Goal: Task Accomplishment & Management: Use online tool/utility

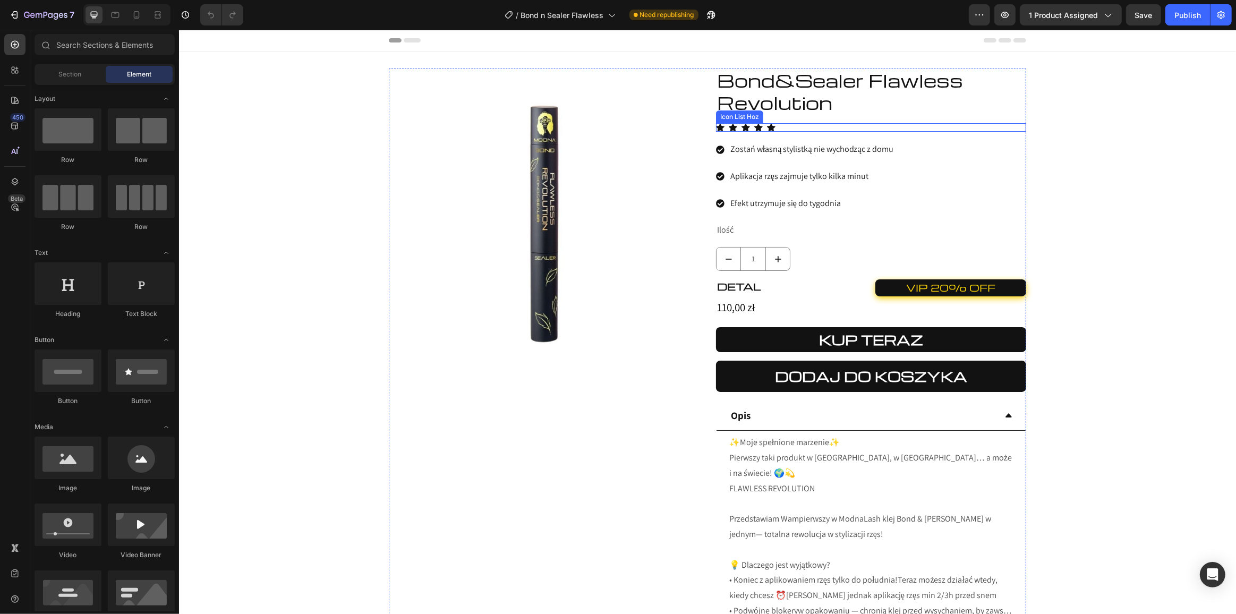
click at [811, 124] on div "Icon Icon Icon Icon Icon" at bounding box center [870, 127] width 310 height 8
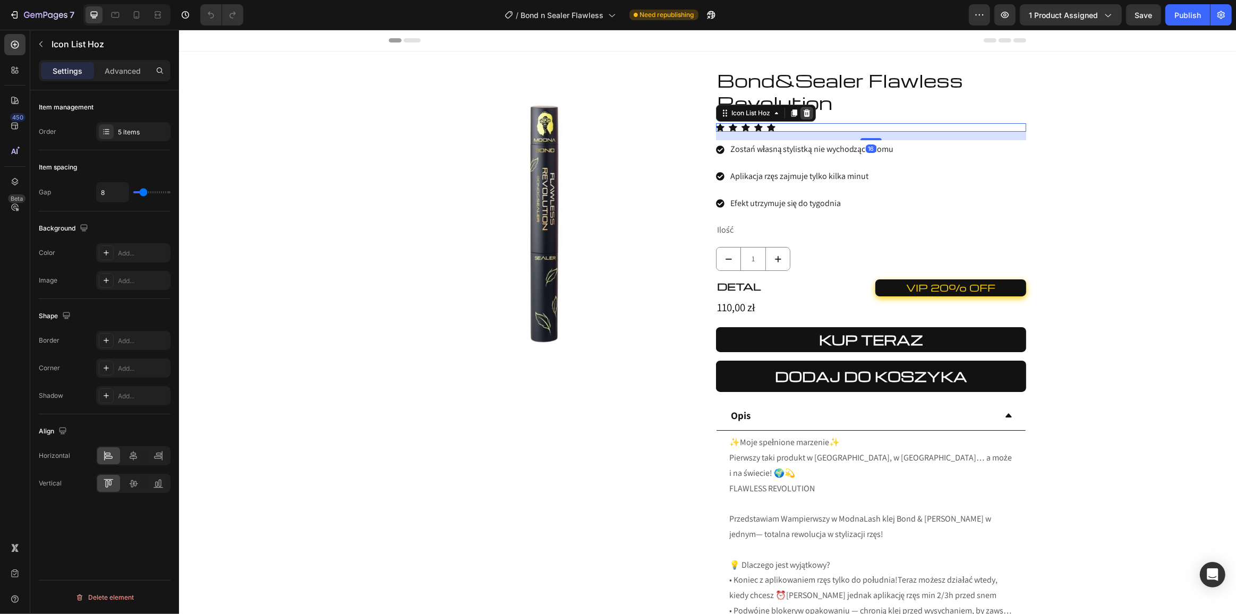
click at [803, 114] on icon at bounding box center [806, 112] width 7 height 7
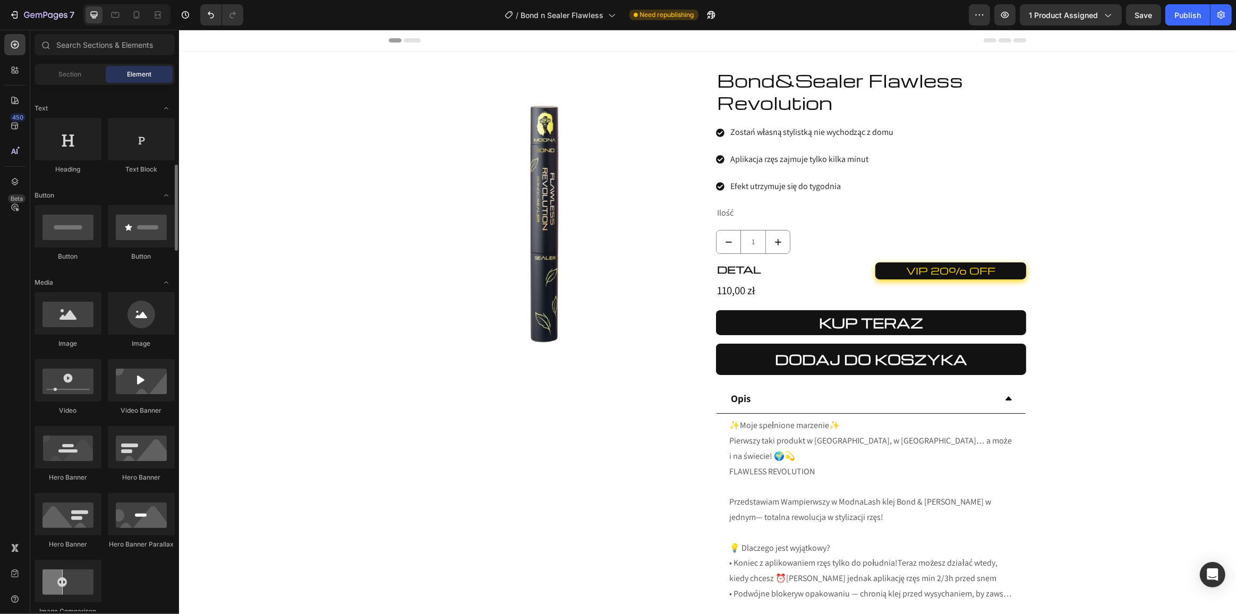
scroll to position [48, 0]
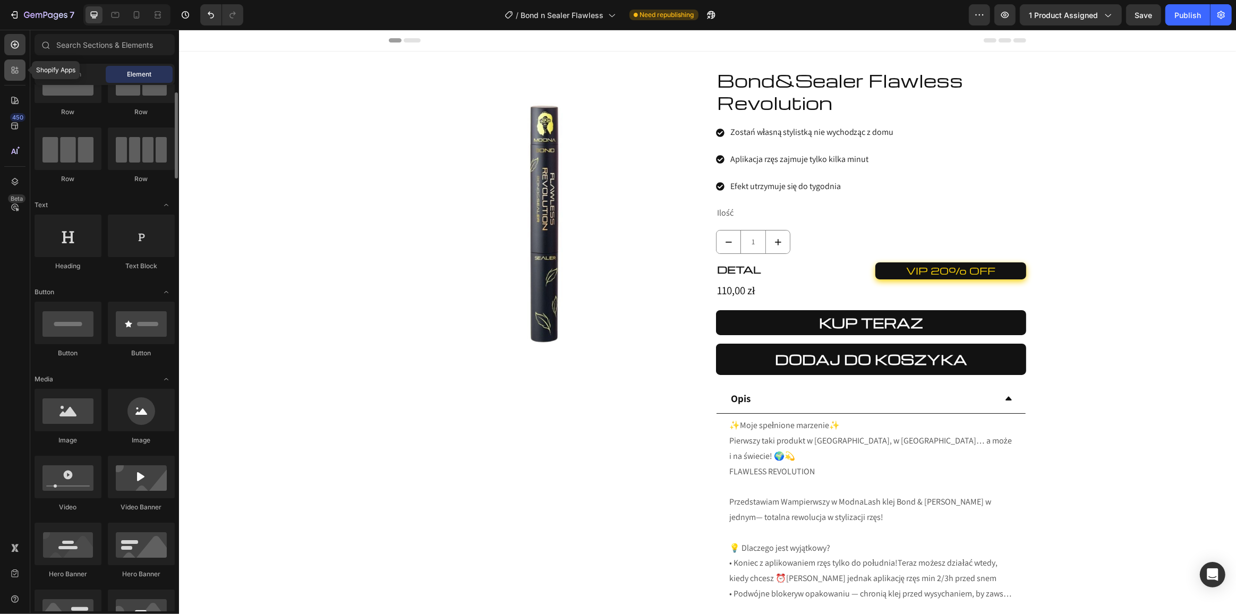
click at [14, 75] on icon at bounding box center [15, 70] width 11 height 11
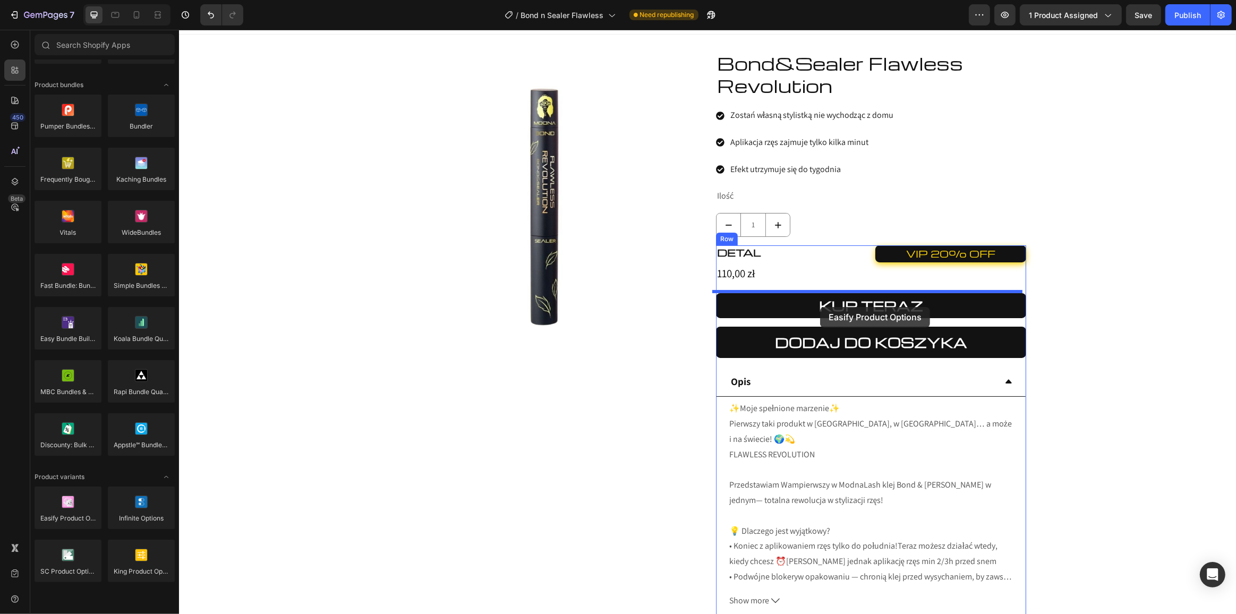
scroll to position [0, 0]
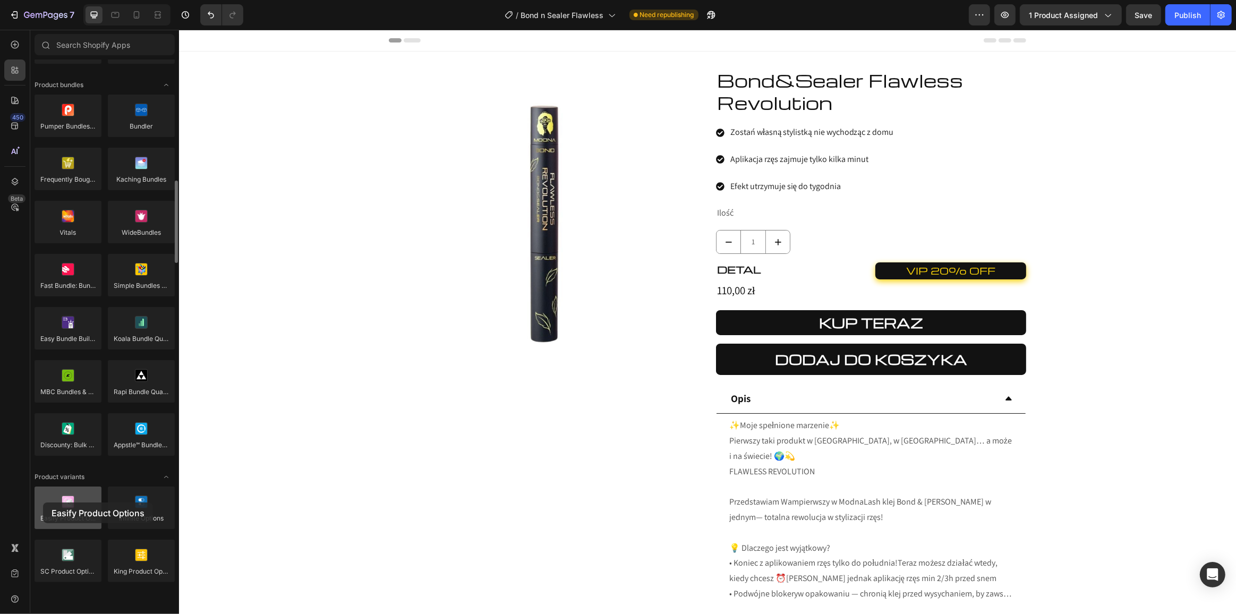
drag, startPoint x: 71, startPoint y: 505, endPoint x: 43, endPoint y: 502, distance: 28.3
click at [43, 502] on div at bounding box center [68, 508] width 67 height 42
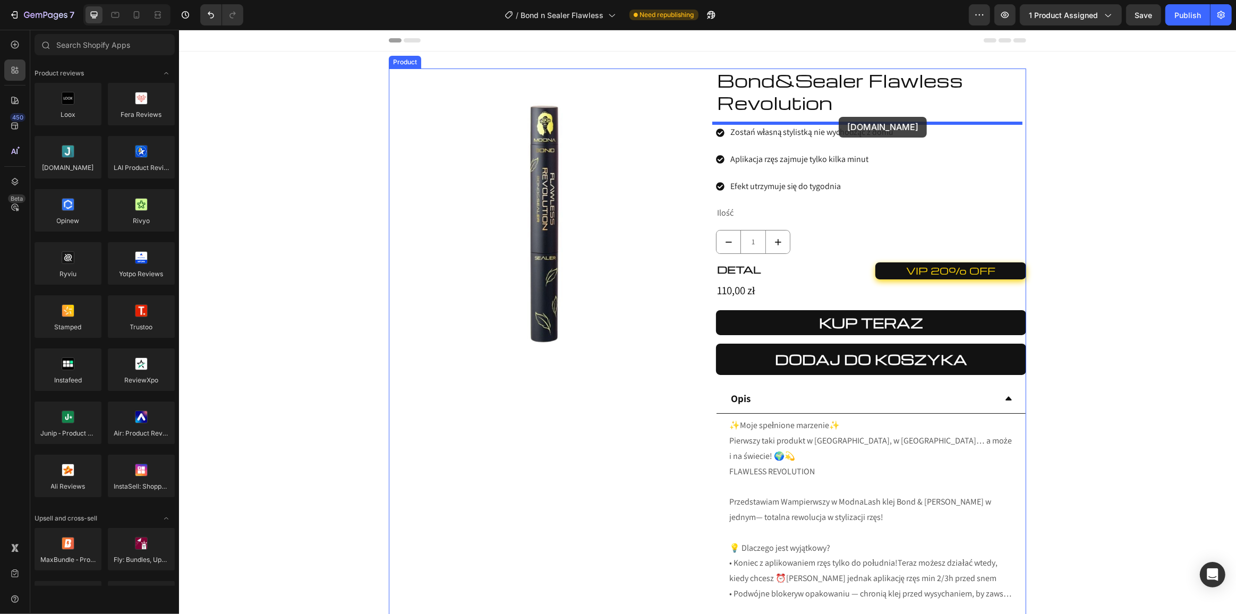
drag, startPoint x: 237, startPoint y: 188, endPoint x: 838, endPoint y: 117, distance: 605.5
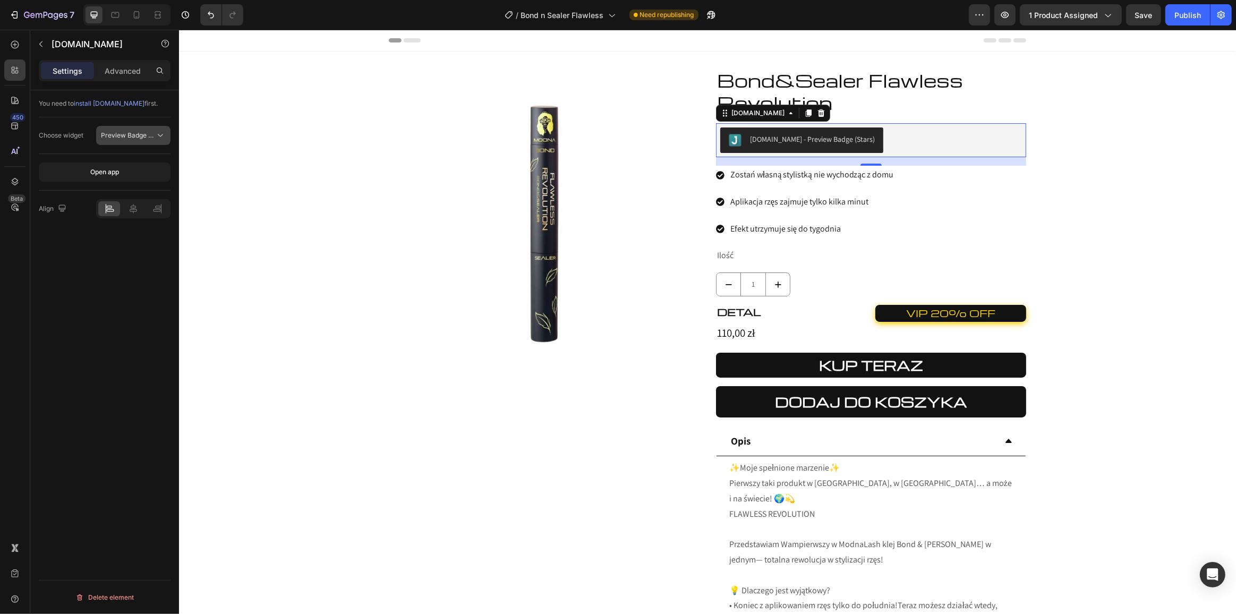
click at [157, 137] on icon at bounding box center [160, 135] width 11 height 11
click at [75, 322] on div "You need to install [DOMAIN_NAME] first. Choose widget Preview Badge (Stars) Op…" at bounding box center [104, 367] width 149 height 554
click at [39, 46] on icon "button" at bounding box center [41, 44] width 8 height 8
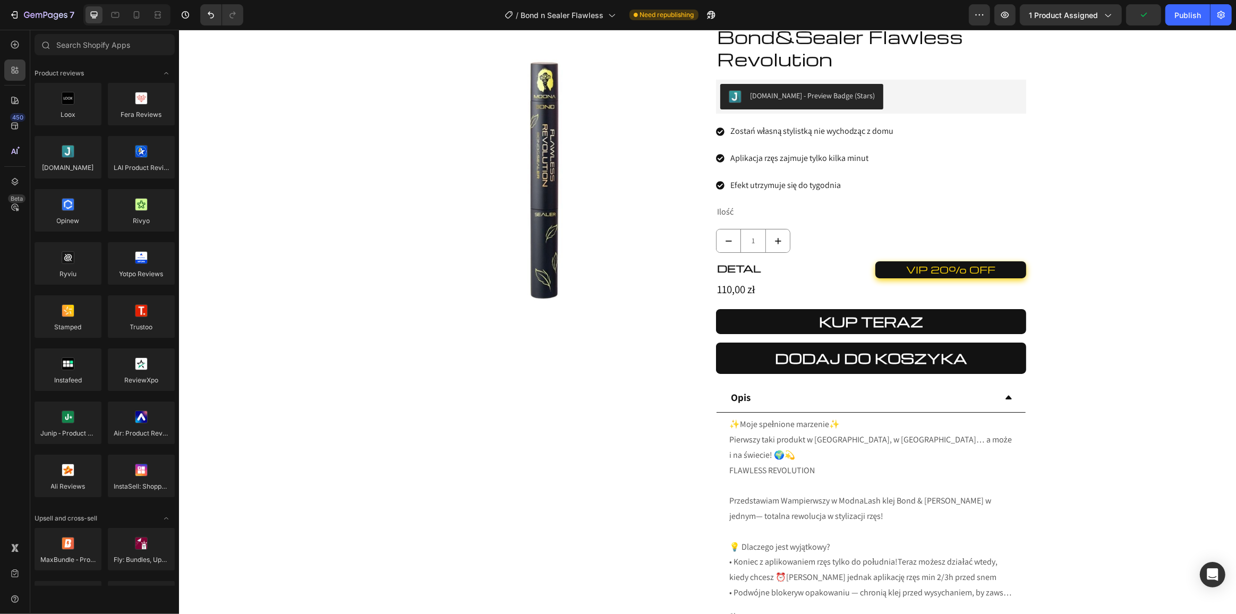
scroll to position [48, 0]
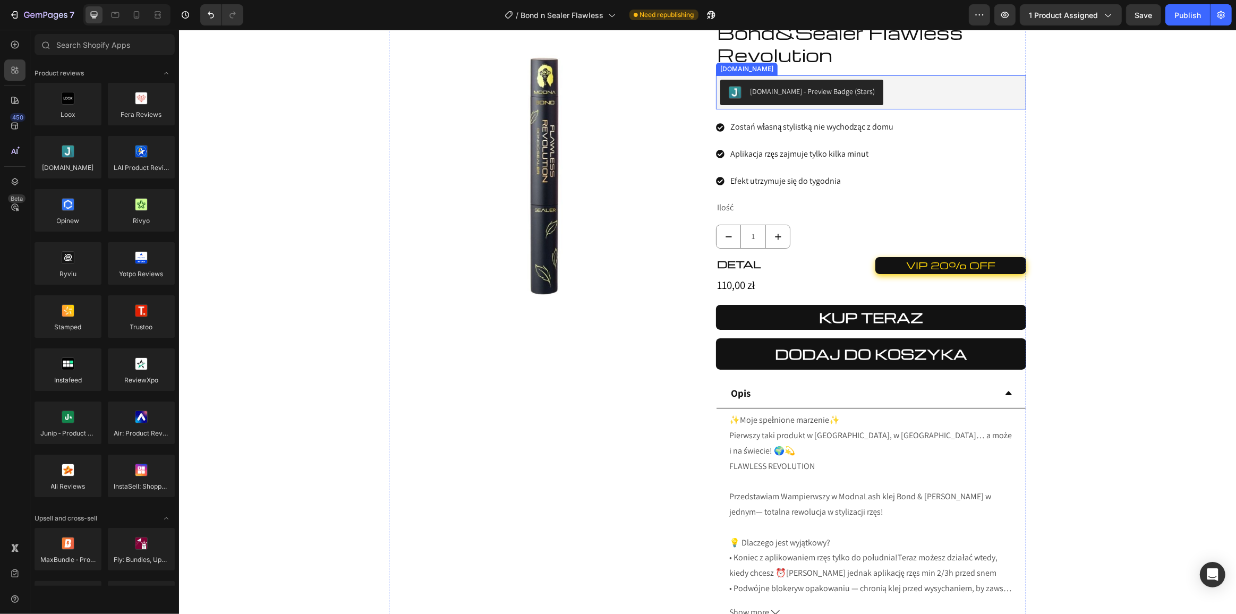
click at [909, 88] on div "[DOMAIN_NAME] - Preview Badge (Stars)" at bounding box center [871, 92] width 302 height 25
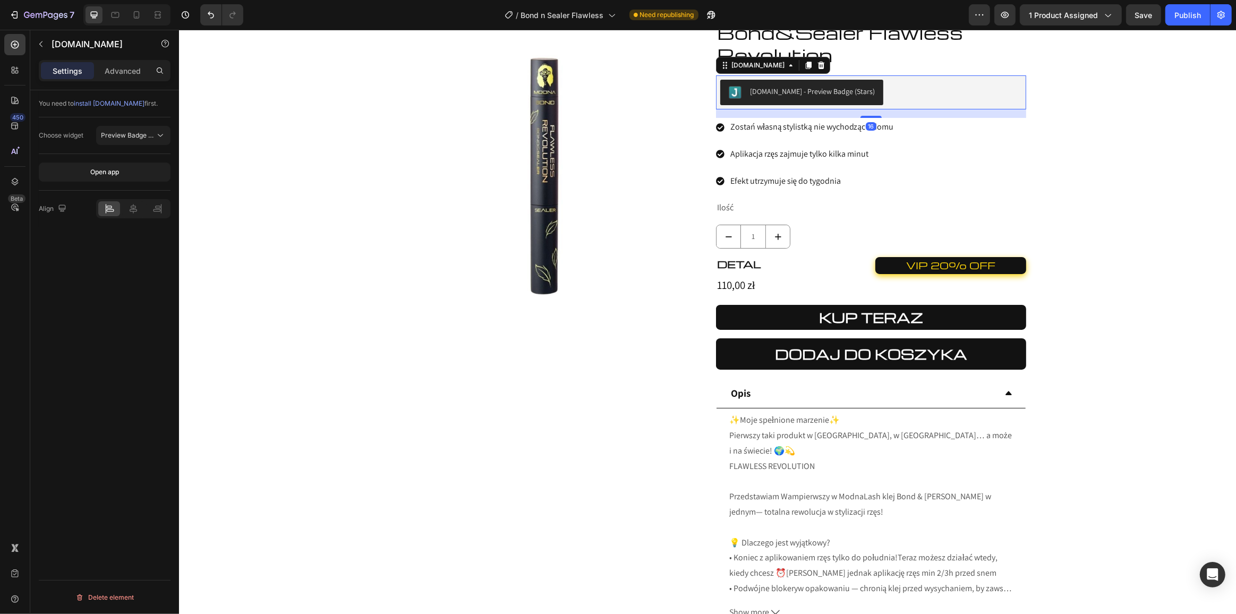
click at [804, 65] on icon at bounding box center [808, 65] width 8 height 8
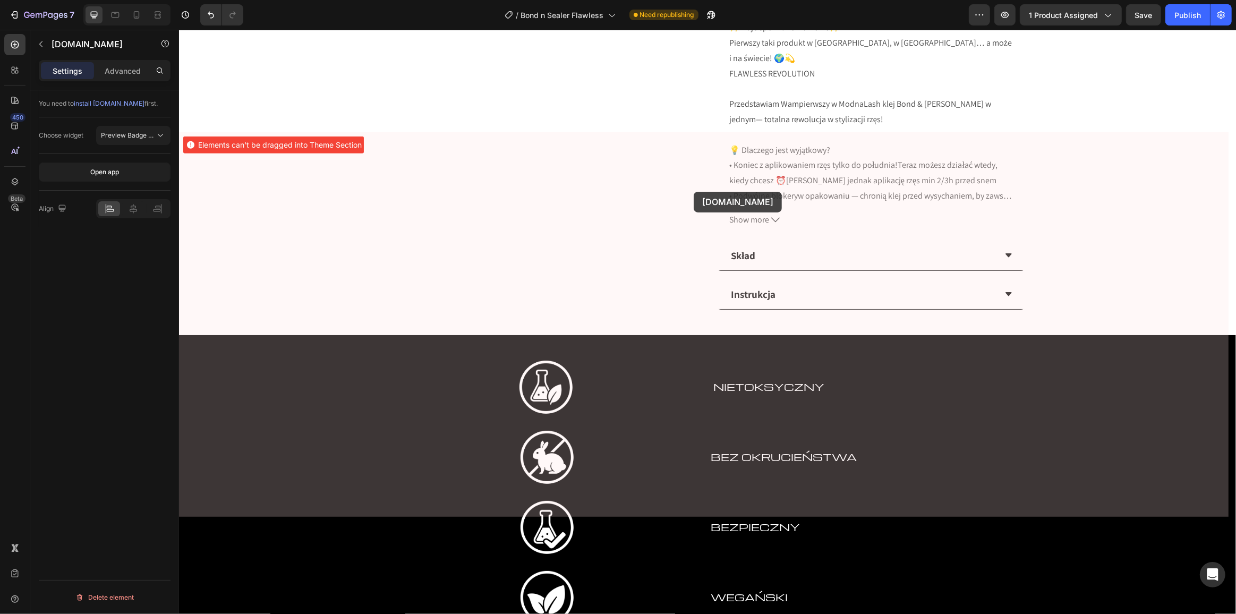
scroll to position [434, 0]
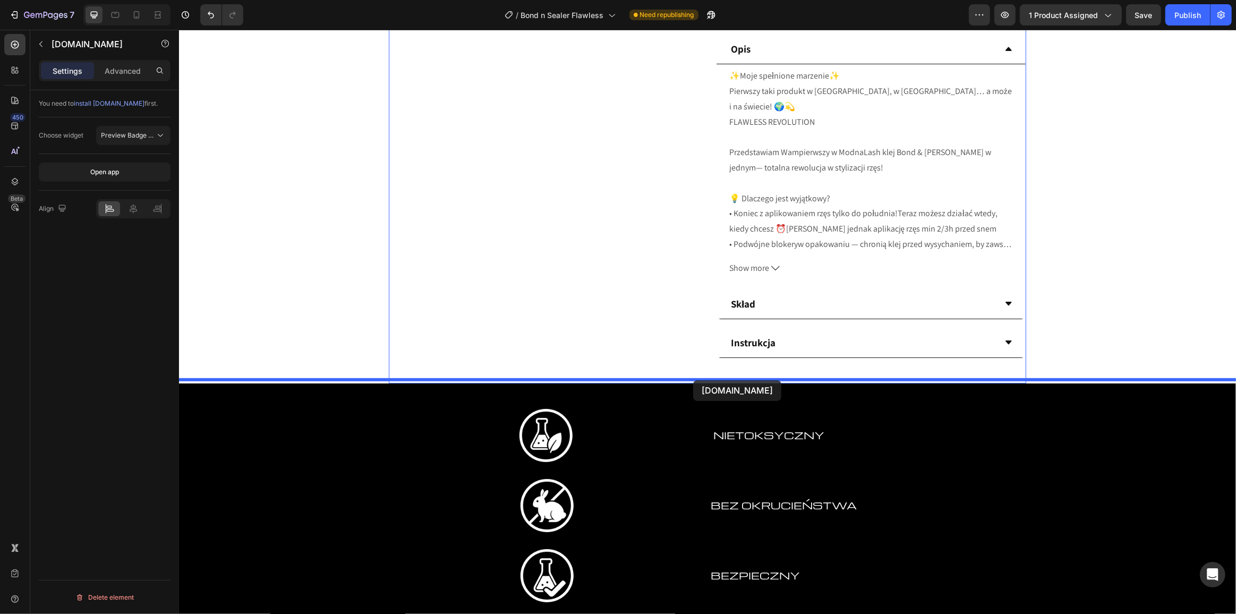
drag, startPoint x: 731, startPoint y: 108, endPoint x: 693, endPoint y: 380, distance: 275.2
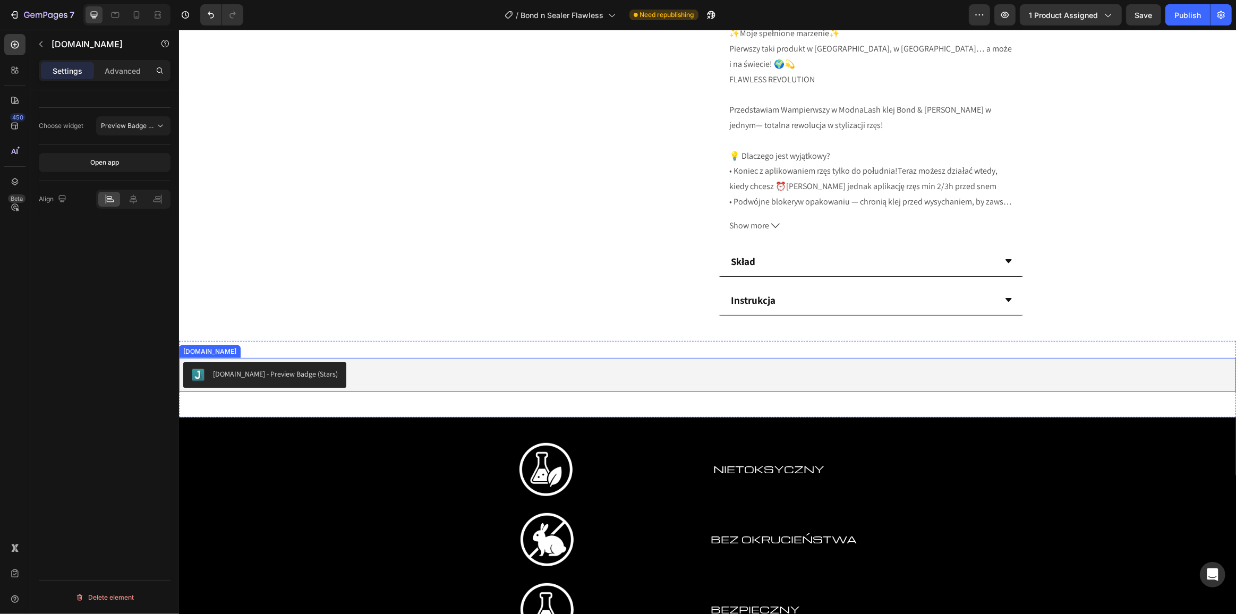
click at [402, 374] on div "[DOMAIN_NAME] - Preview Badge (Stars)" at bounding box center [707, 374] width 1049 height 25
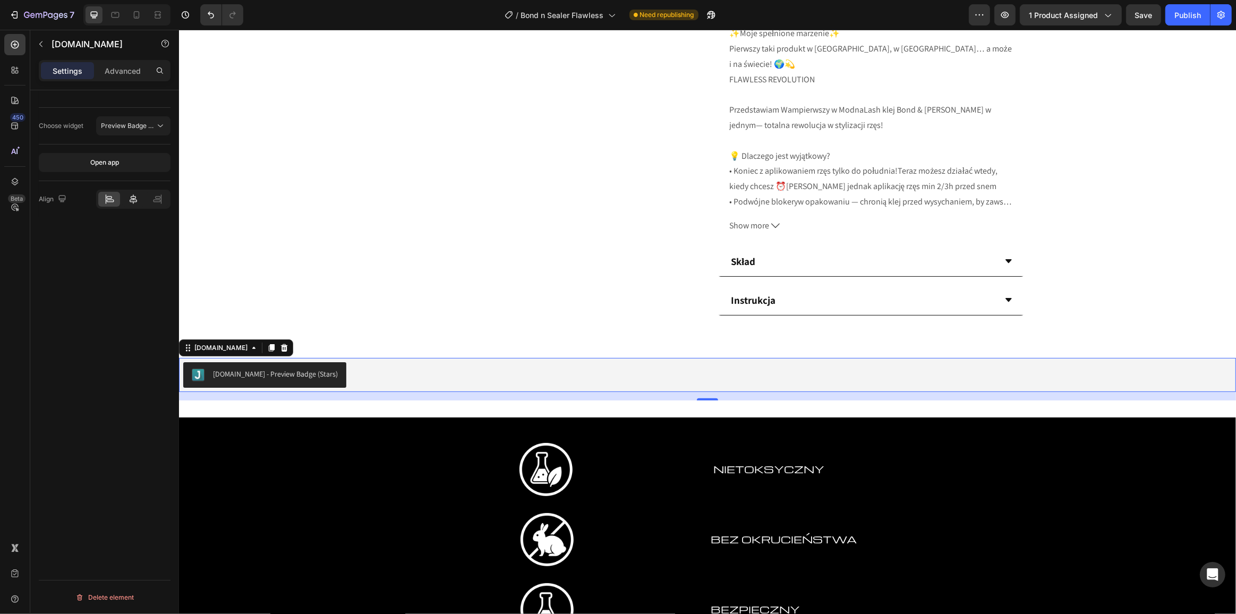
click at [137, 194] on icon at bounding box center [133, 199] width 11 height 11
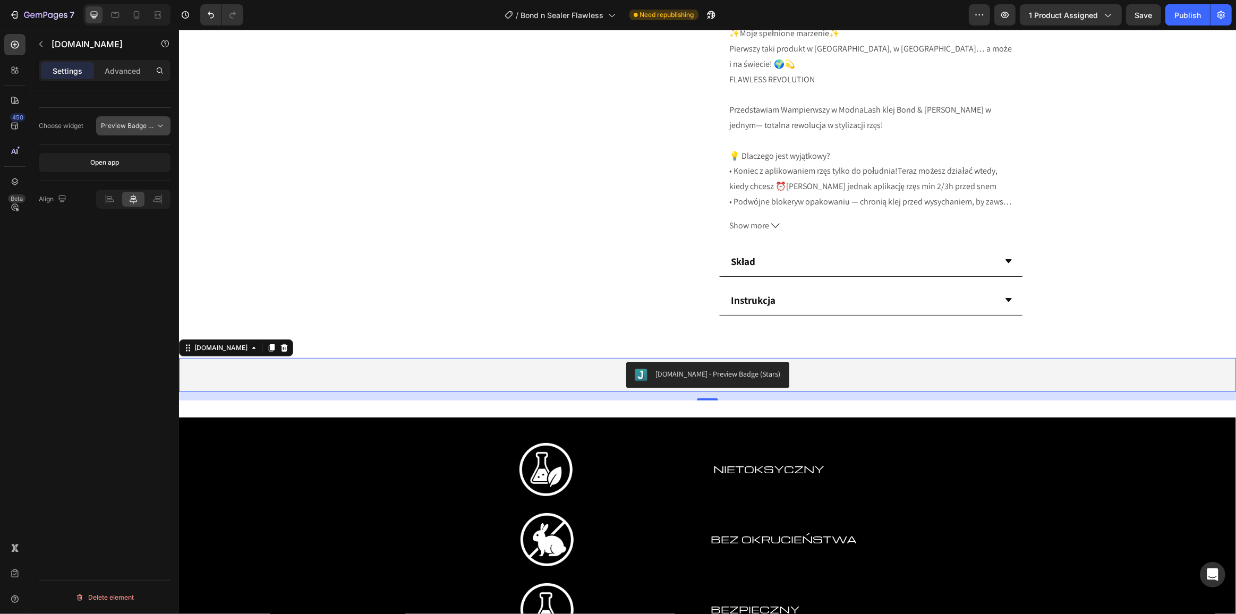
click at [143, 132] on button "Preview Badge (Stars)" at bounding box center [133, 125] width 74 height 19
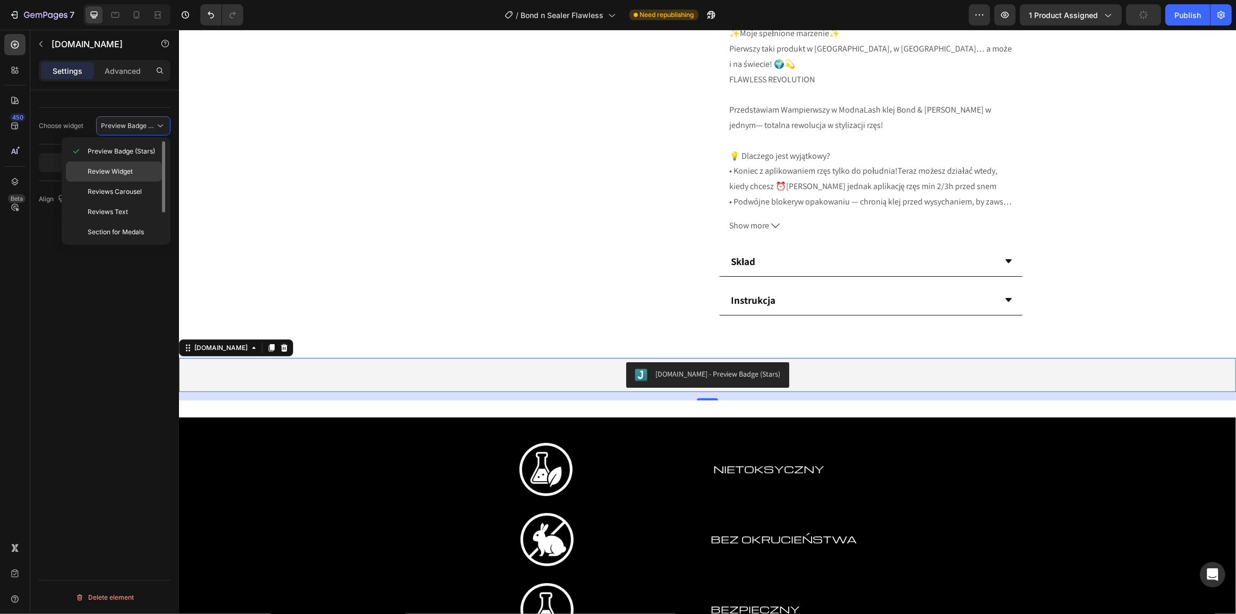
click at [138, 172] on p "Review Widget" at bounding box center [123, 172] width 70 height 10
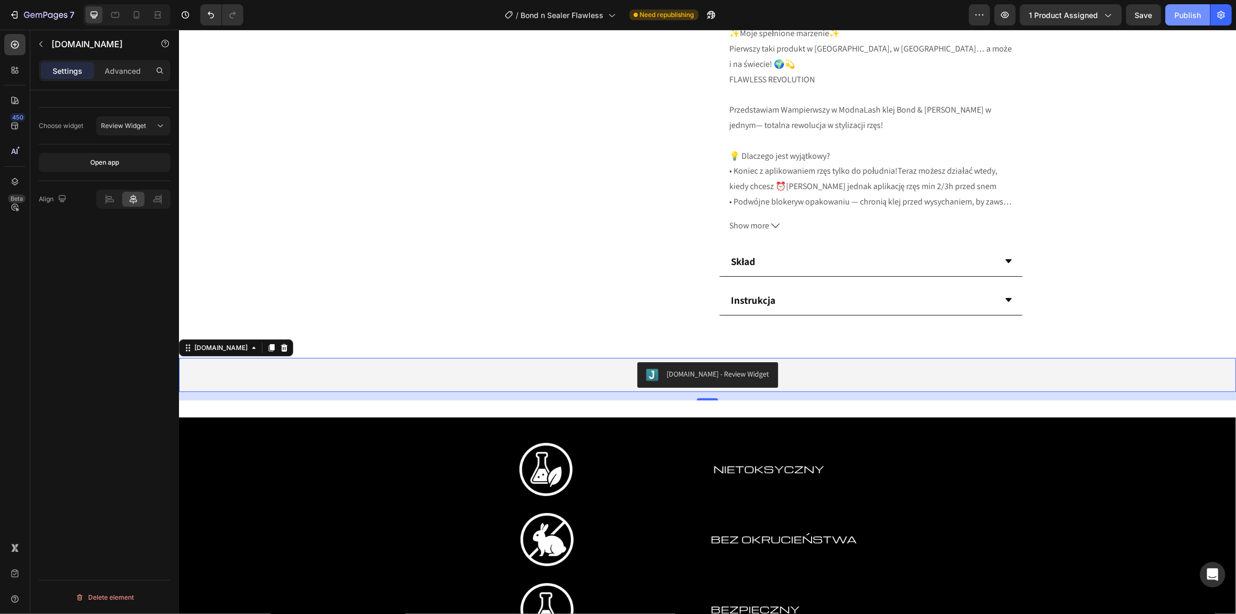
click at [1188, 19] on div "Publish" at bounding box center [1187, 15] width 27 height 11
click at [39, 44] on icon "button" at bounding box center [41, 44] width 8 height 8
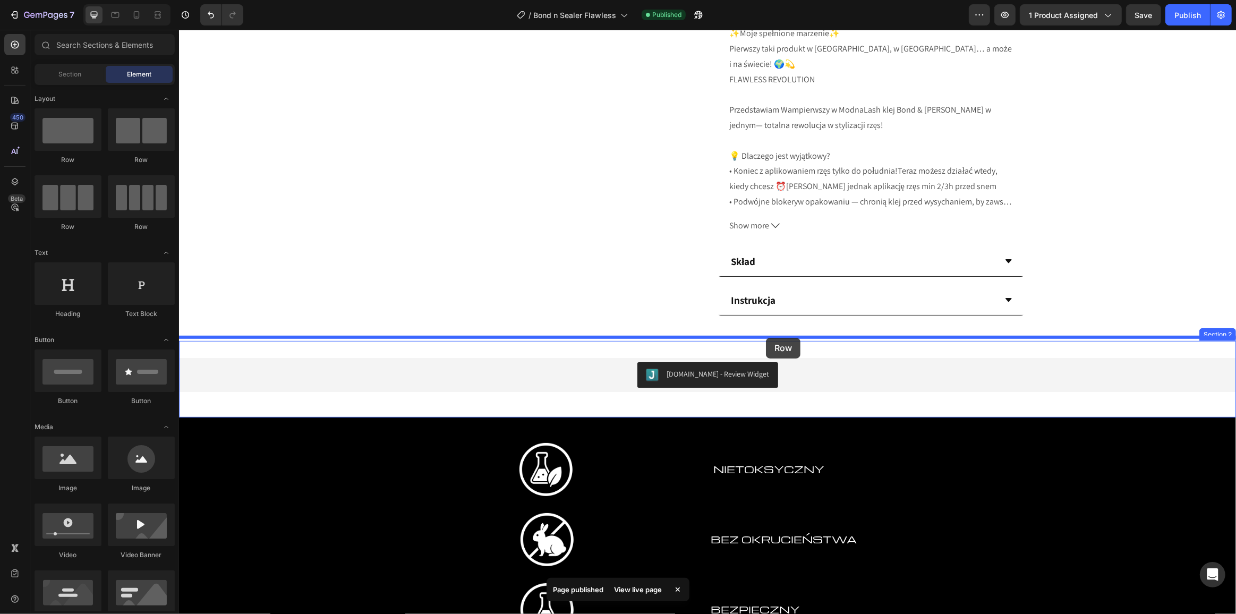
drag, startPoint x: 254, startPoint y: 171, endPoint x: 765, endPoint y: 338, distance: 537.5
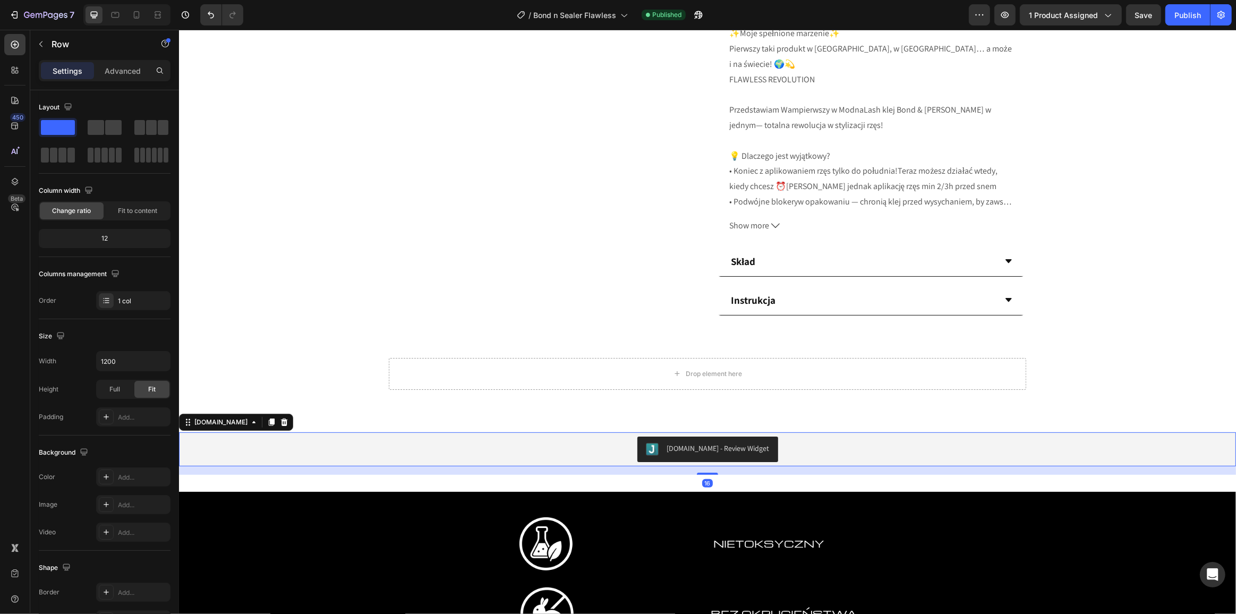
click at [833, 439] on div "[DOMAIN_NAME] - Review Widget" at bounding box center [707, 449] width 1049 height 25
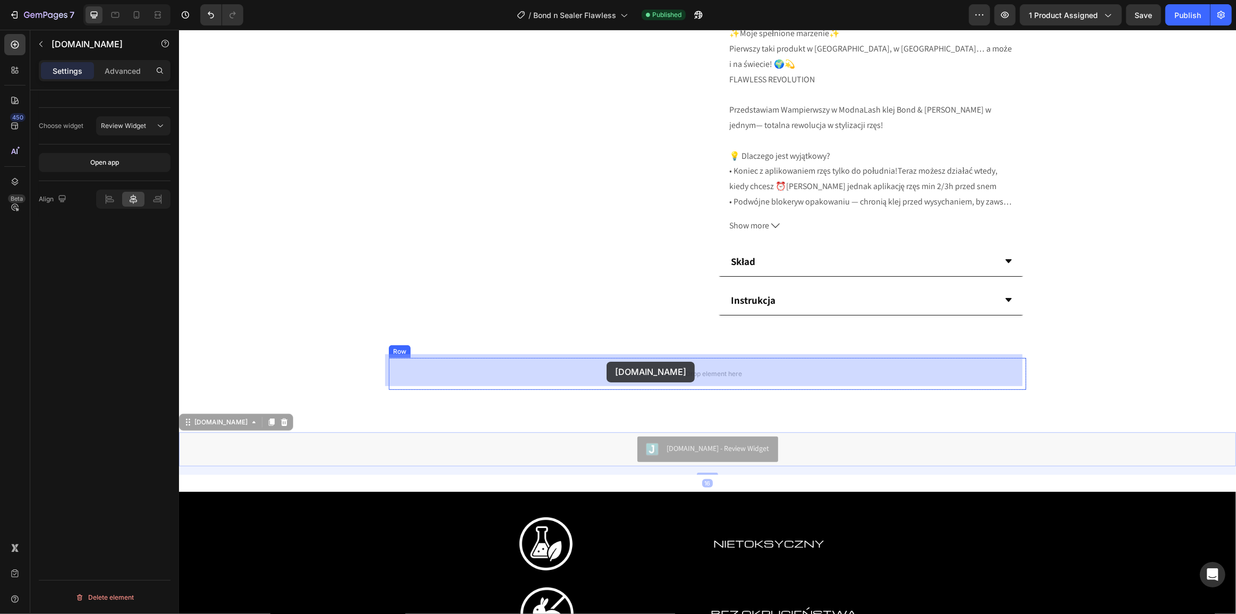
drag, startPoint x: 204, startPoint y: 424, endPoint x: 606, endPoint y: 362, distance: 406.9
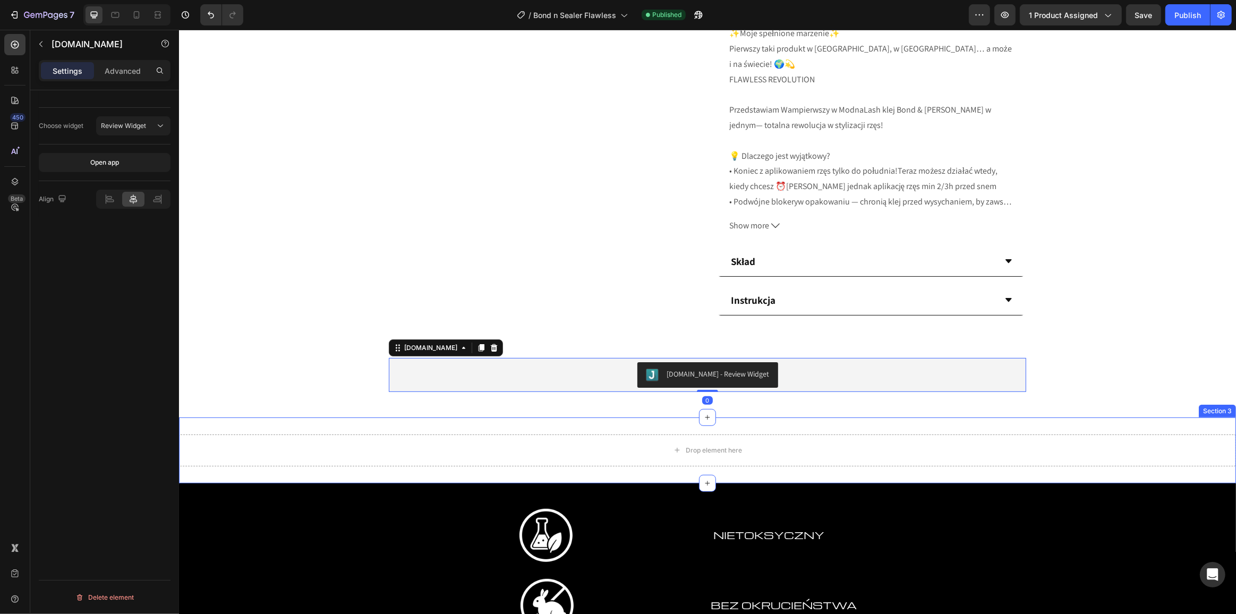
click at [922, 421] on div "Drop element here Section 3" at bounding box center [706, 450] width 1057 height 66
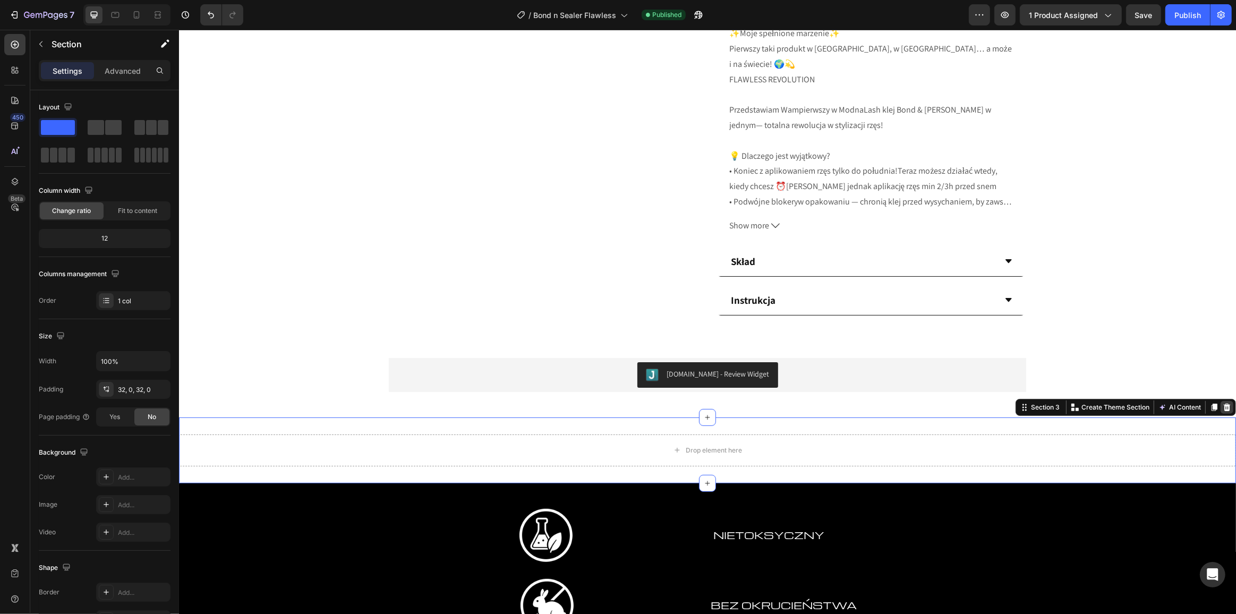
click at [1222, 404] on icon at bounding box center [1226, 407] width 8 height 8
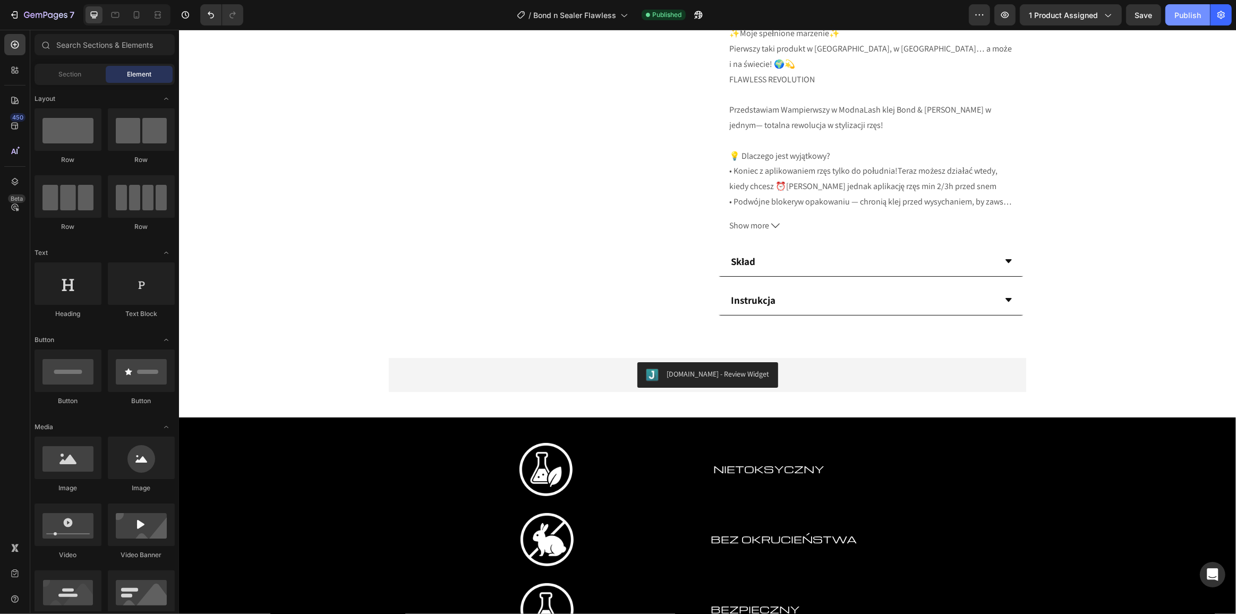
click at [1187, 12] on div "Publish" at bounding box center [1187, 15] width 27 height 11
click at [713, 13] on icon "button" at bounding box center [711, 15] width 11 height 11
